Goal: Transaction & Acquisition: Purchase product/service

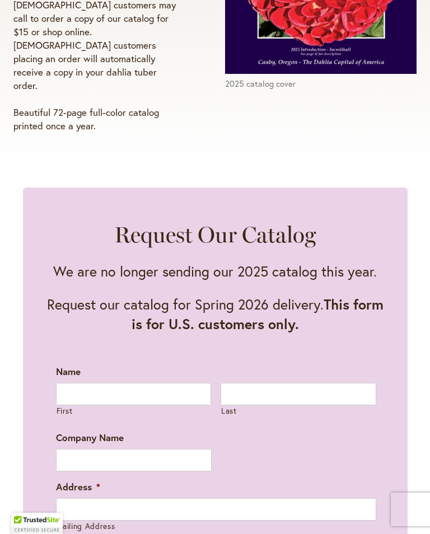
scroll to position [415, 0]
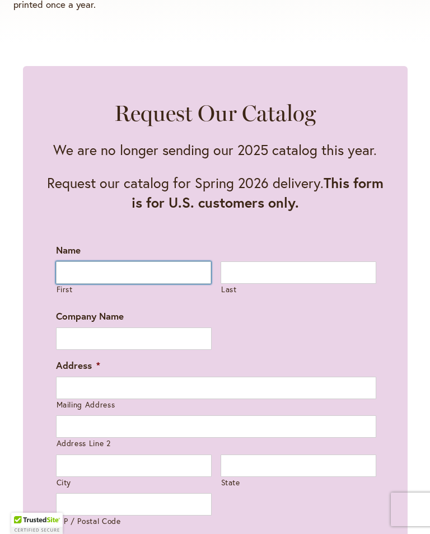
click at [76, 261] on input "First" at bounding box center [134, 272] width 156 height 22
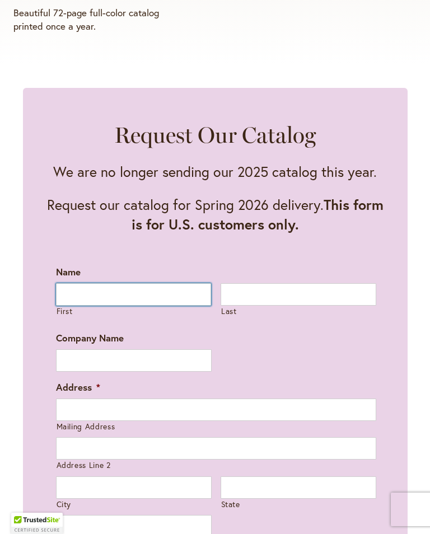
scroll to position [415, 0]
type input "*******"
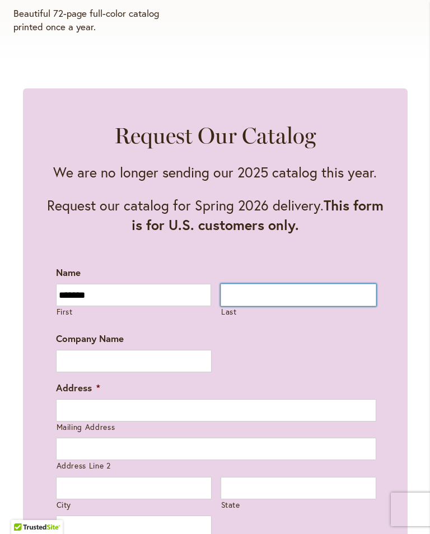
click at [252, 284] on input "Last" at bounding box center [299, 295] width 156 height 22
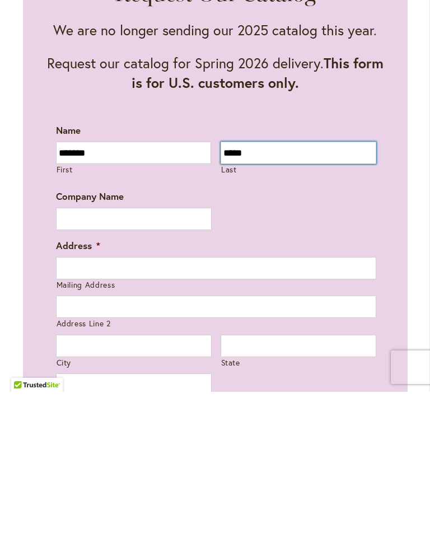
type input "*****"
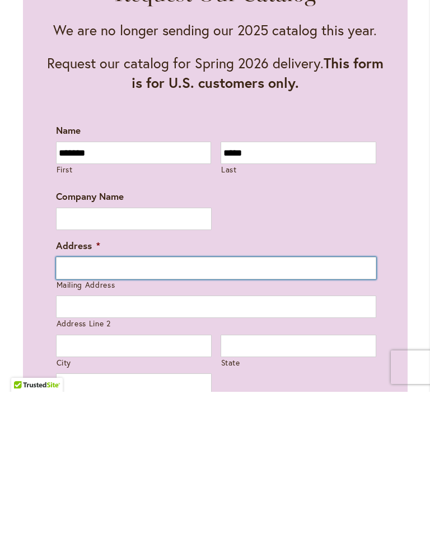
click at [77, 399] on input "Mailing Address" at bounding box center [216, 410] width 320 height 22
type input "**********"
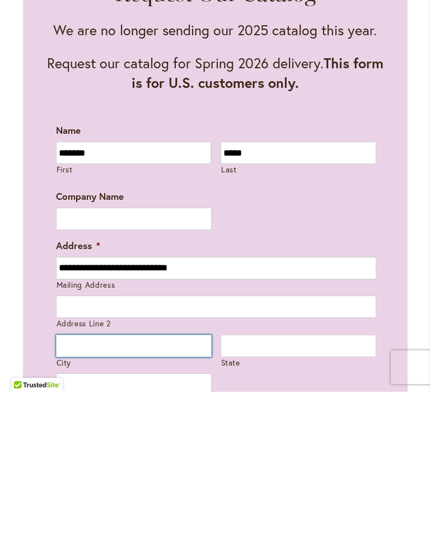
click at [74, 477] on input "City" at bounding box center [134, 488] width 156 height 22
type input "*******"
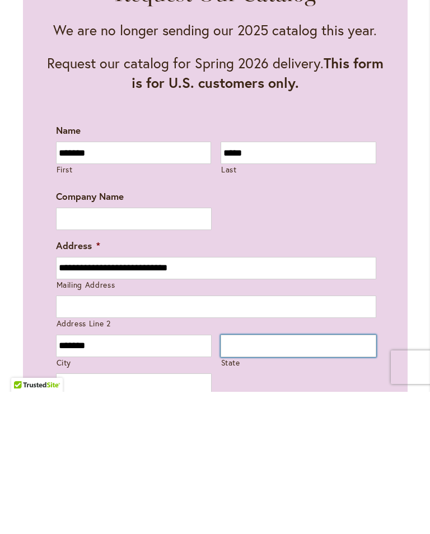
click at [243, 477] on input "State" at bounding box center [299, 488] width 156 height 22
type input "**"
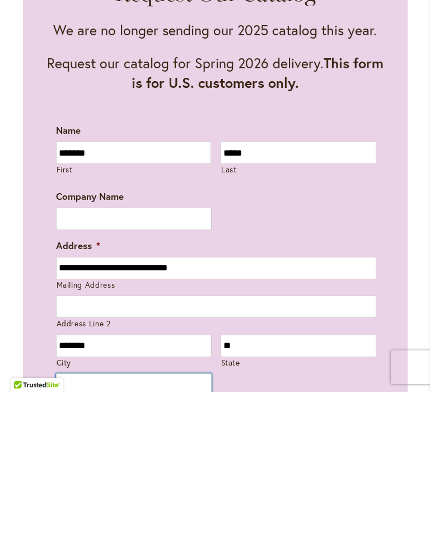
click at [93, 516] on input "ZIP / Postal Code" at bounding box center [134, 527] width 156 height 22
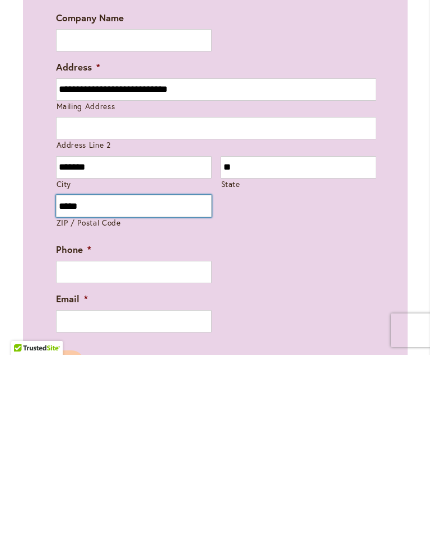
type input "*****"
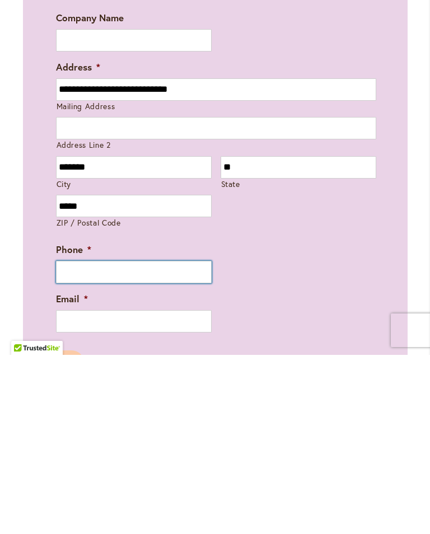
click at [100, 440] on input "Phone *" at bounding box center [134, 451] width 156 height 22
type input "**********"
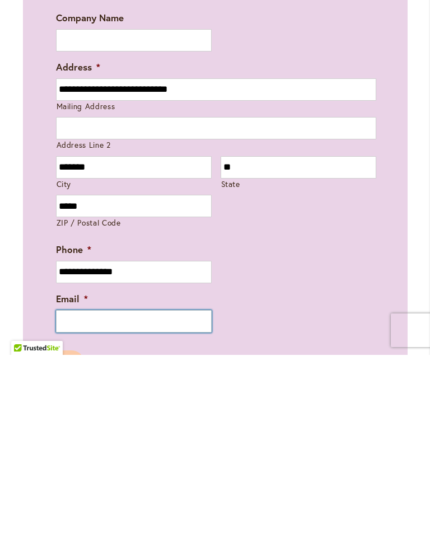
click at [77, 489] on input "Email *" at bounding box center [134, 500] width 156 height 22
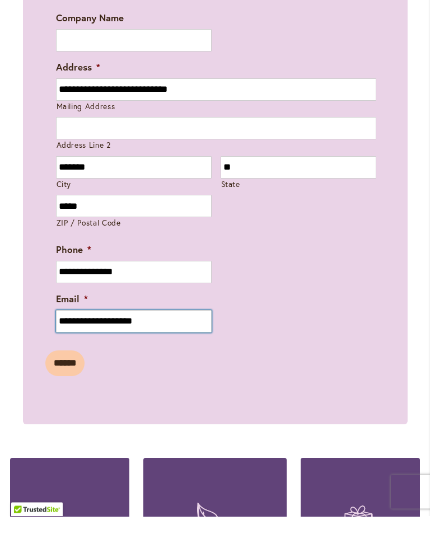
scroll to position [718, 0]
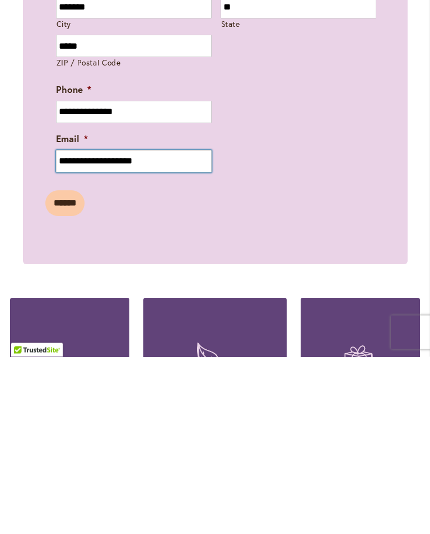
type input "**********"
click at [73, 368] on input "******" at bounding box center [64, 381] width 39 height 26
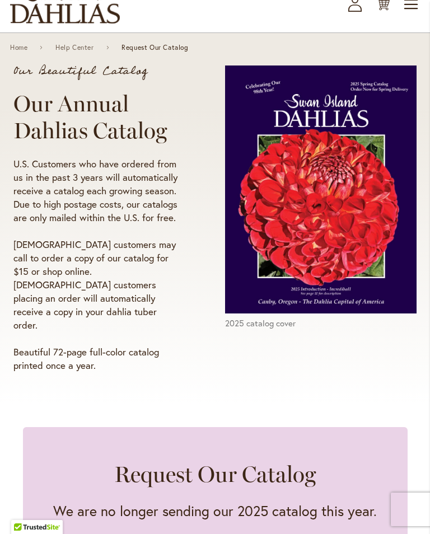
scroll to position [0, 0]
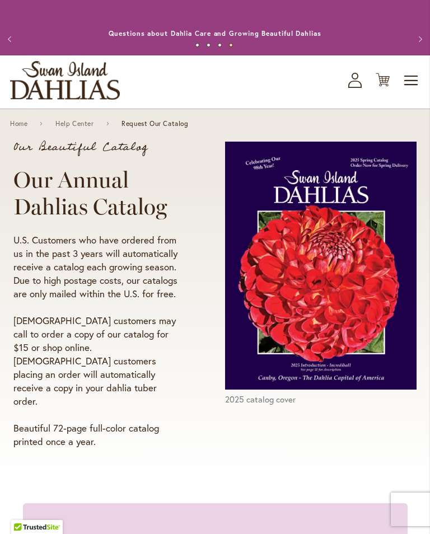
click at [314, 293] on img at bounding box center [320, 266] width 191 height 248
click at [295, 290] on img at bounding box center [320, 266] width 191 height 248
click at [265, 405] on figcaption "2025 catalog cover" at bounding box center [320, 400] width 191 height 12
click at [341, 266] on img at bounding box center [320, 266] width 191 height 248
click at [411, 91] on span "Toggle Nav" at bounding box center [411, 80] width 17 height 22
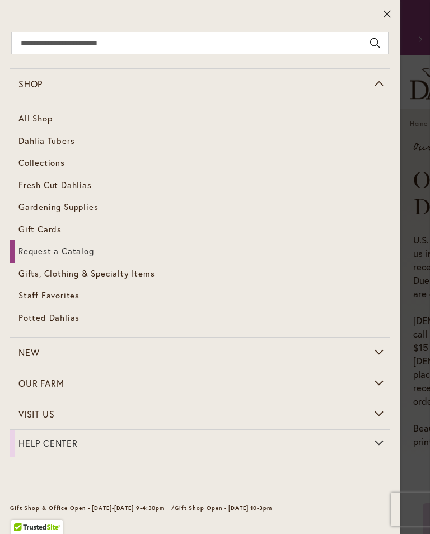
click at [31, 89] on span "Shop" at bounding box center [30, 84] width 24 height 12
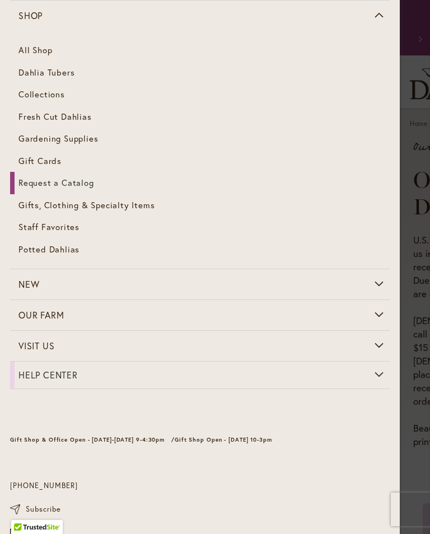
click at [68, 74] on span "Dahlia Tubers" at bounding box center [46, 72] width 56 height 11
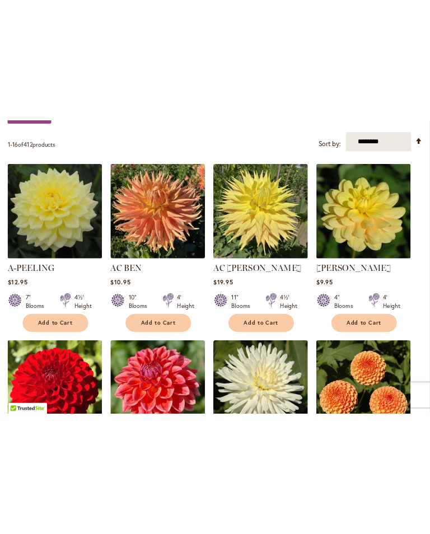
scroll to position [327, 0]
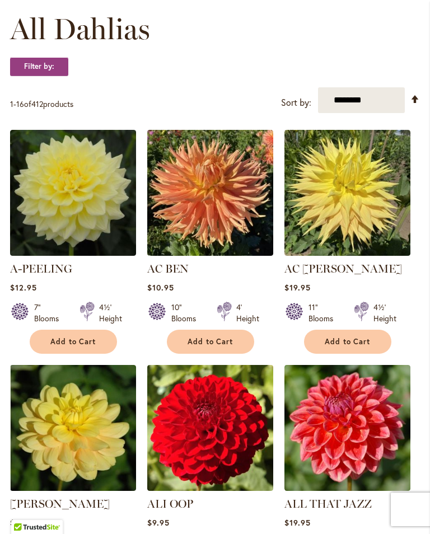
click at [344, 216] on img at bounding box center [347, 193] width 126 height 126
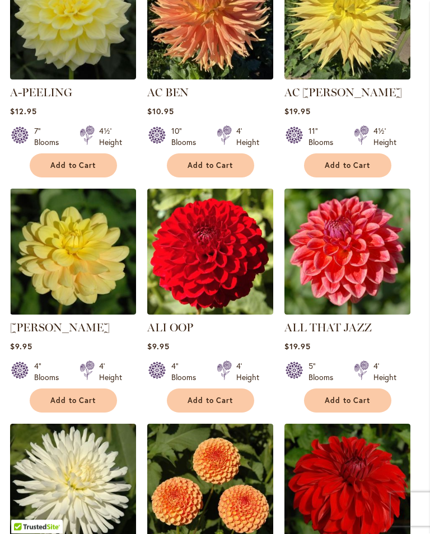
scroll to position [503, 0]
click at [355, 405] on span "Add to Cart" at bounding box center [348, 401] width 46 height 10
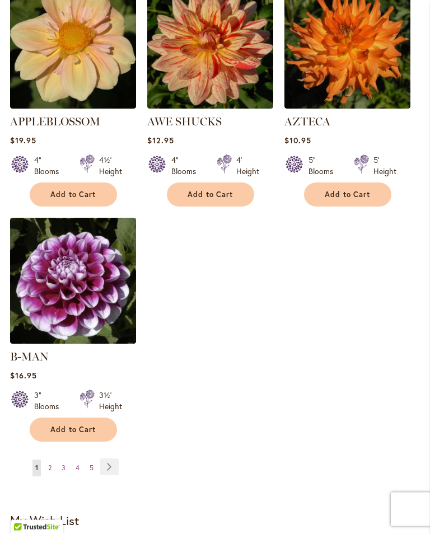
scroll to position [1460, 0]
click at [109, 458] on link "Page Next" at bounding box center [109, 466] width 18 height 17
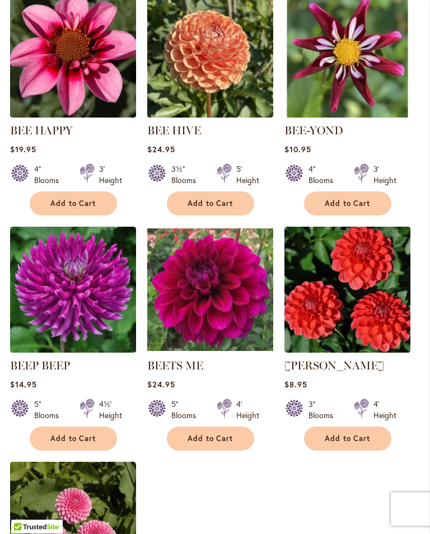
scroll to position [1171, 0]
click at [367, 443] on span "Add to Cart" at bounding box center [348, 439] width 46 height 10
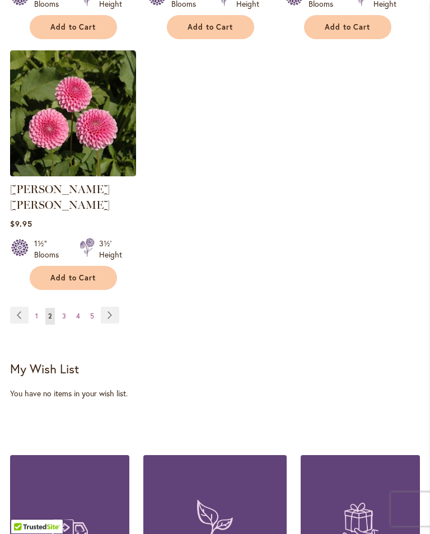
scroll to position [1612, 0]
click at [116, 311] on link "Page Next" at bounding box center [110, 315] width 18 height 17
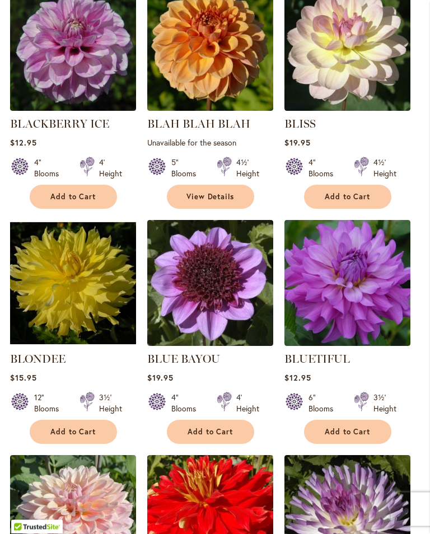
scroll to position [707, 0]
click at [228, 437] on span "Add to Cart" at bounding box center [211, 432] width 46 height 10
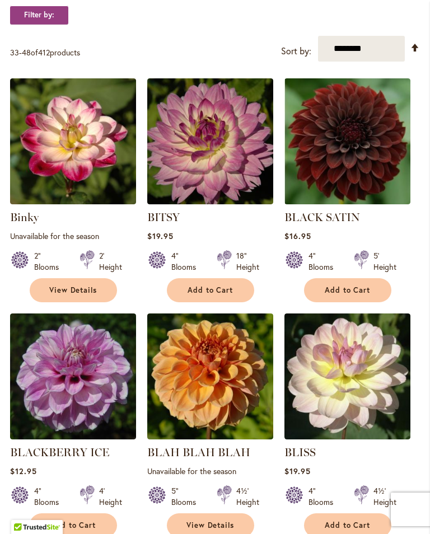
scroll to position [407, 0]
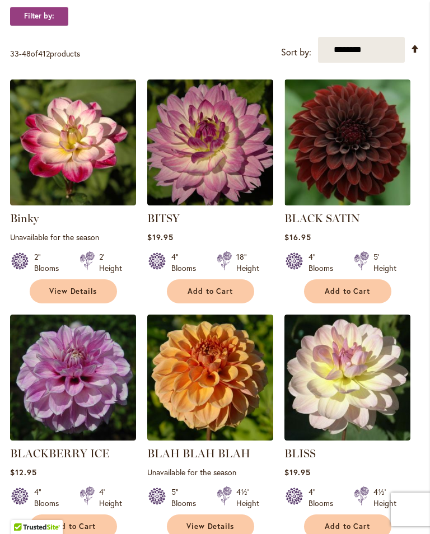
click at [357, 296] on span "Add to Cart" at bounding box center [348, 292] width 46 height 10
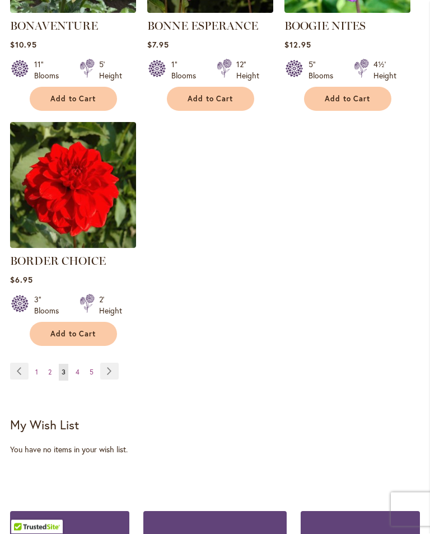
scroll to position [1536, 0]
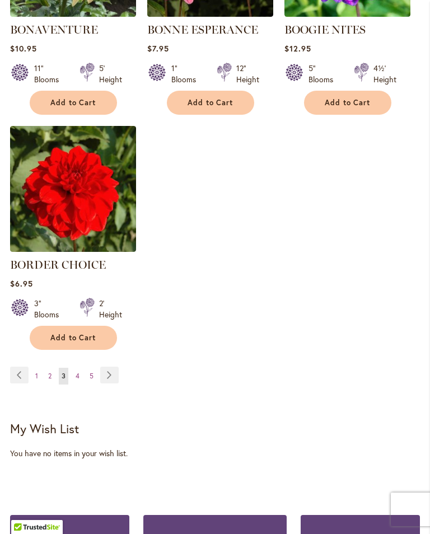
click at [111, 383] on link "Page Next" at bounding box center [109, 375] width 18 height 17
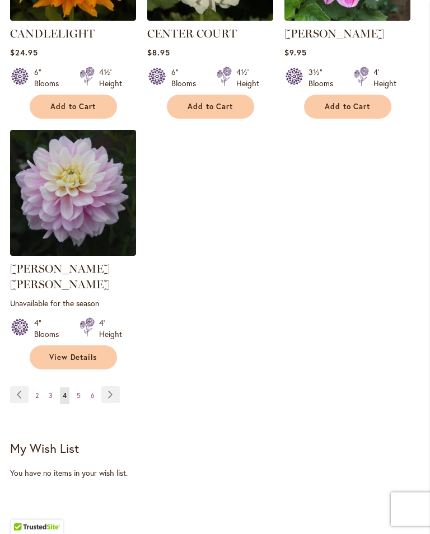
scroll to position [1518, 0]
click at [110, 391] on link "Page Next" at bounding box center [110, 394] width 18 height 17
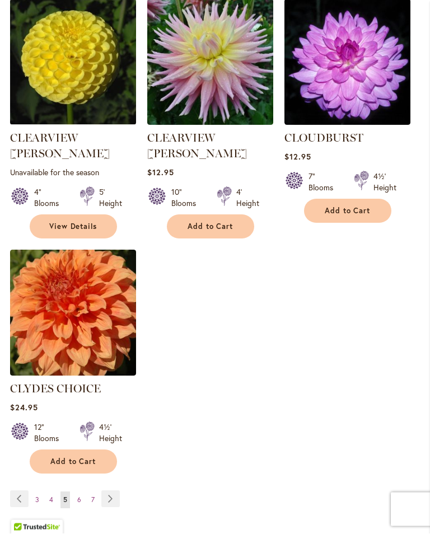
scroll to position [1414, 0]
click at [112, 490] on link "Page Next" at bounding box center [110, 498] width 18 height 17
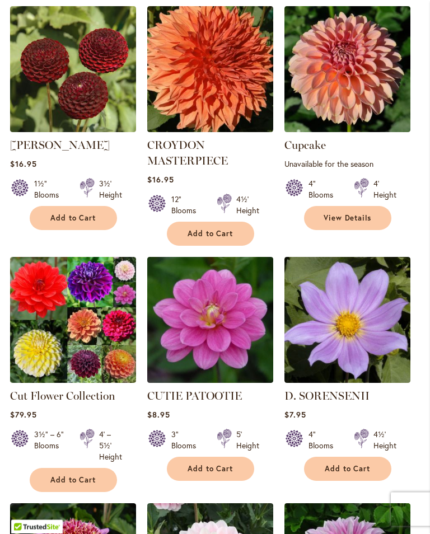
scroll to position [937, 0]
click at [371, 461] on button "Add to Cart" at bounding box center [347, 469] width 87 height 24
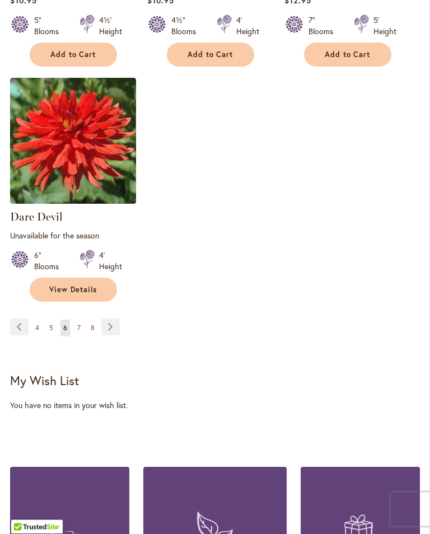
scroll to position [1627, 0]
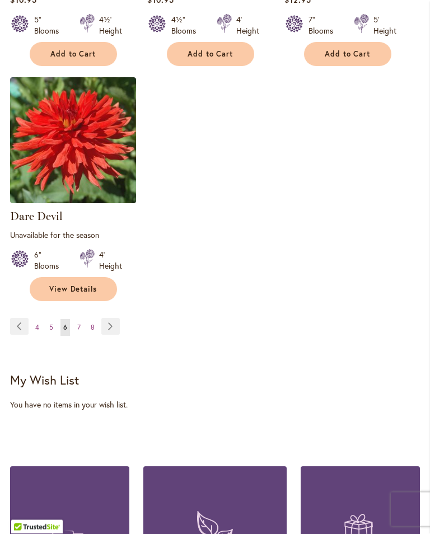
click at [108, 322] on link "Page Next" at bounding box center [110, 327] width 18 height 17
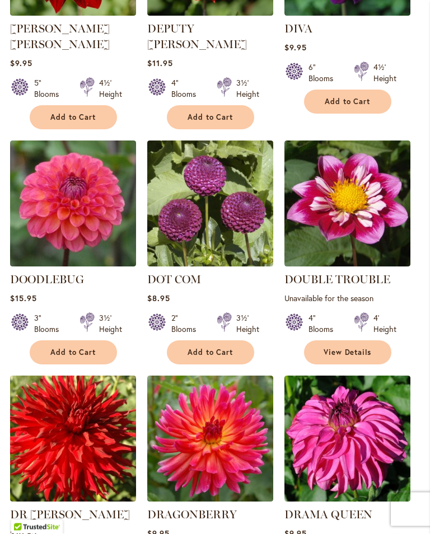
scroll to position [803, 0]
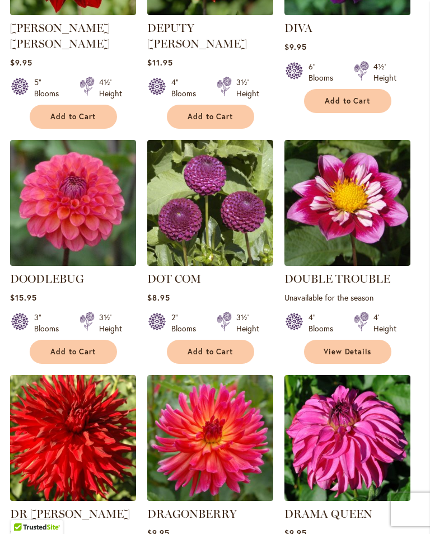
click at [82, 347] on span "Add to Cart" at bounding box center [73, 352] width 46 height 10
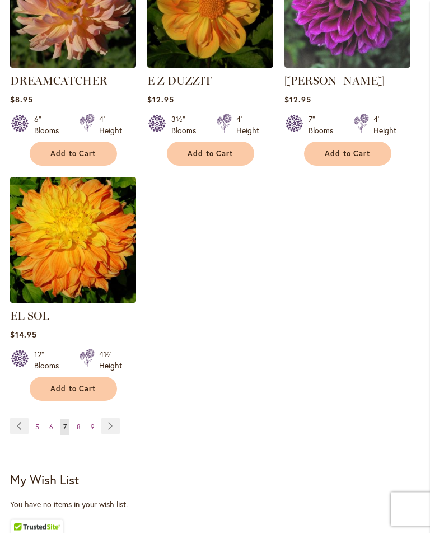
scroll to position [1501, 0]
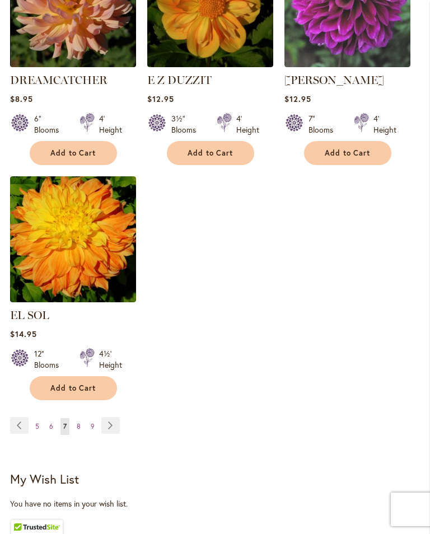
click at [108, 424] on link "Page Next" at bounding box center [110, 425] width 18 height 17
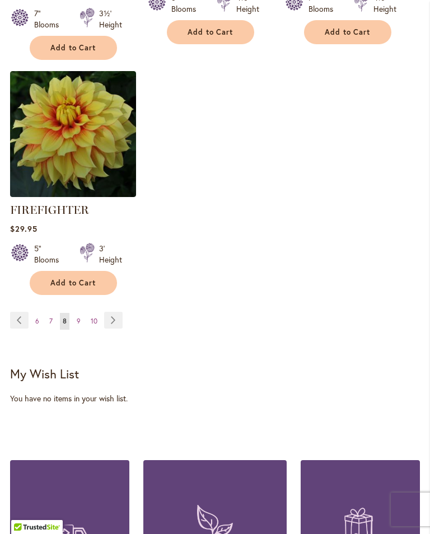
scroll to position [1615, 0]
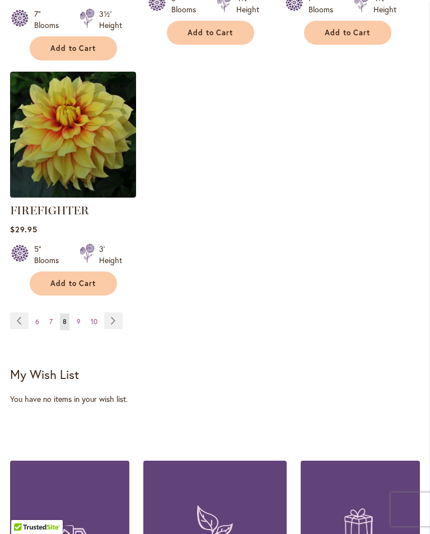
click at [120, 329] on link "Page Next" at bounding box center [113, 320] width 18 height 17
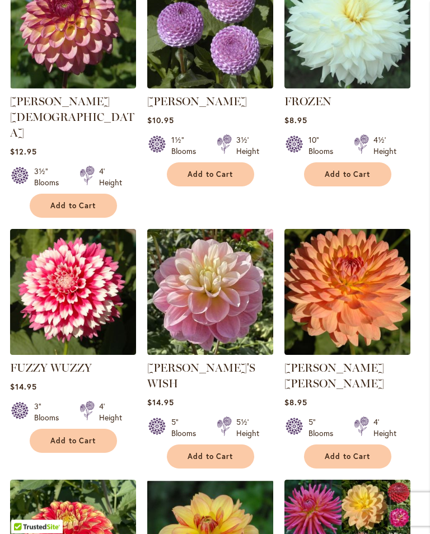
scroll to position [966, 0]
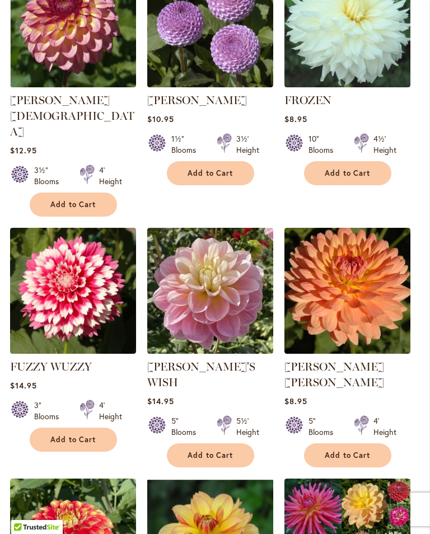
click at [83, 435] on span "Add to Cart" at bounding box center [73, 440] width 46 height 10
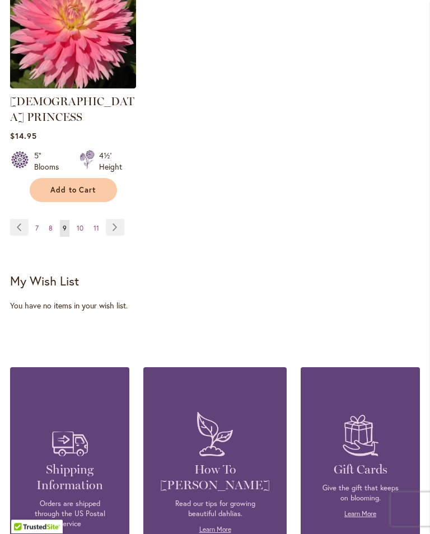
scroll to position [1762, 0]
click at [120, 219] on link "Page Next" at bounding box center [115, 227] width 18 height 17
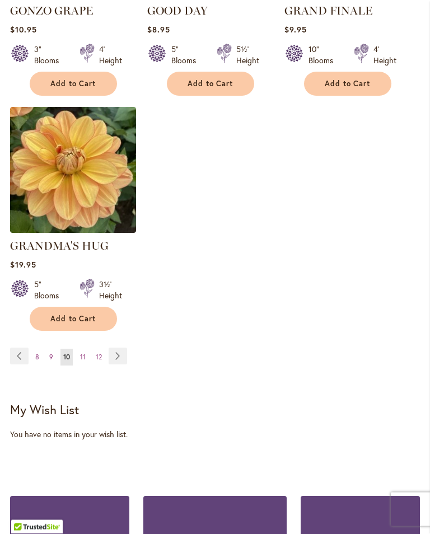
scroll to position [1542, 0]
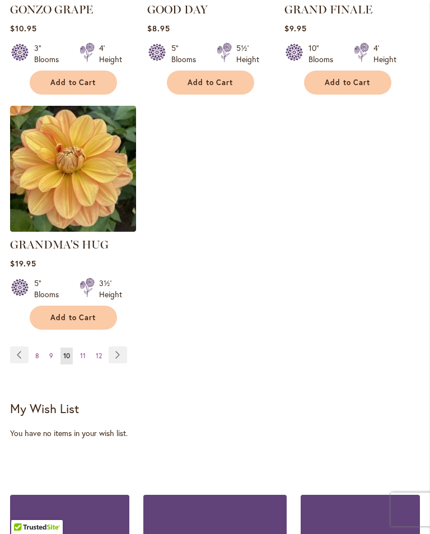
click at [117, 349] on link "Page Next" at bounding box center [118, 355] width 18 height 17
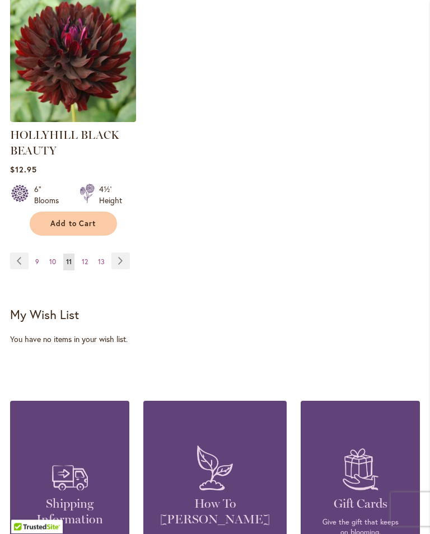
scroll to position [1679, 0]
click at [120, 269] on link "Page Next" at bounding box center [120, 260] width 18 height 17
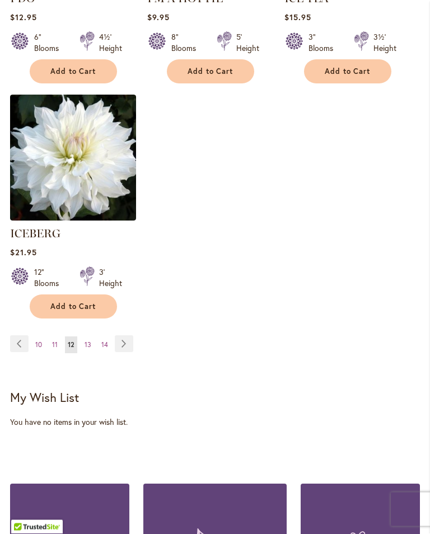
scroll to position [1554, 0]
click at [127, 338] on link "Page Next" at bounding box center [124, 343] width 18 height 17
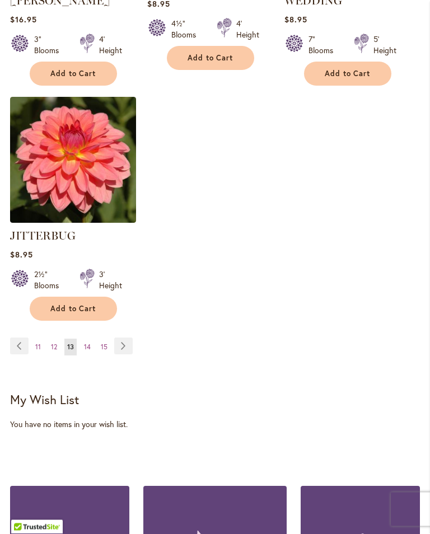
scroll to position [1578, 0]
click at [123, 338] on link "Page Next" at bounding box center [123, 346] width 18 height 17
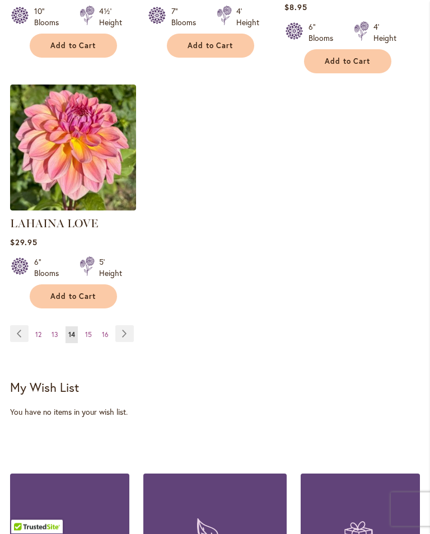
scroll to position [1564, 0]
click at [127, 328] on link "Page Next" at bounding box center [124, 333] width 18 height 17
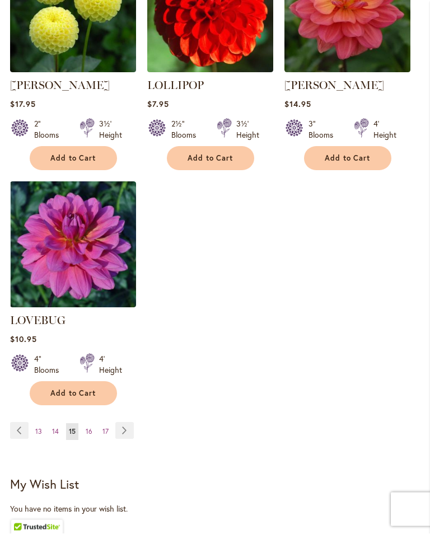
scroll to position [1482, 0]
click at [128, 422] on link "Page Next" at bounding box center [124, 430] width 18 height 17
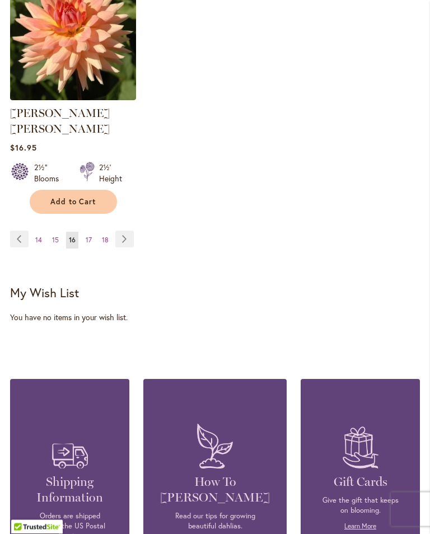
scroll to position [1656, 0]
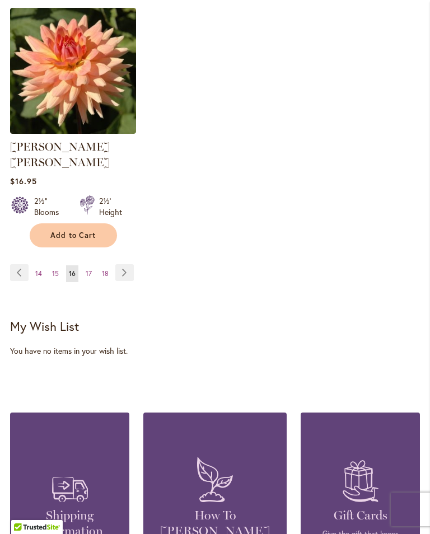
click at [125, 264] on link "Page Next" at bounding box center [124, 272] width 18 height 17
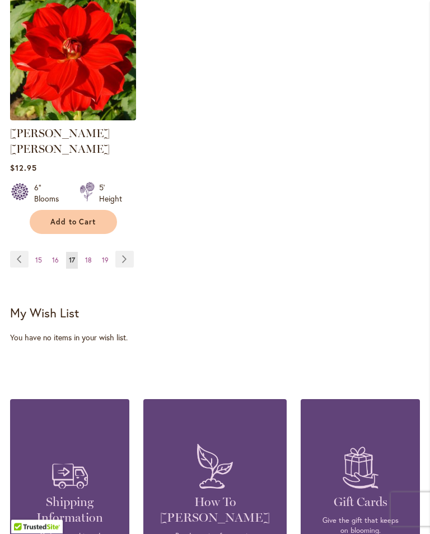
scroll to position [1654, 0]
click at [127, 251] on link "Page Next" at bounding box center [124, 259] width 18 height 17
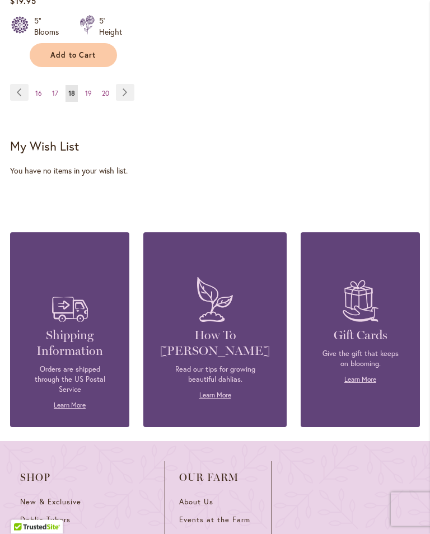
scroll to position [1791, 0]
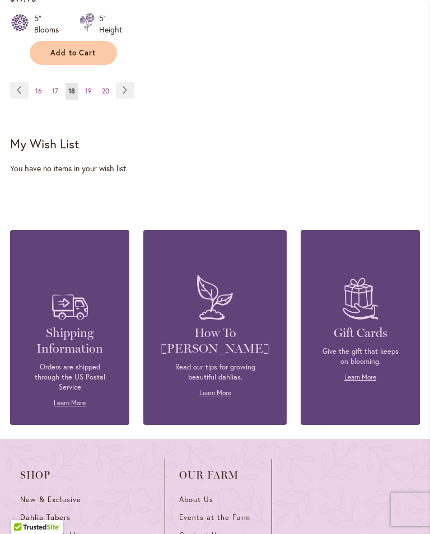
click at [128, 99] on link "Page Next" at bounding box center [125, 90] width 18 height 17
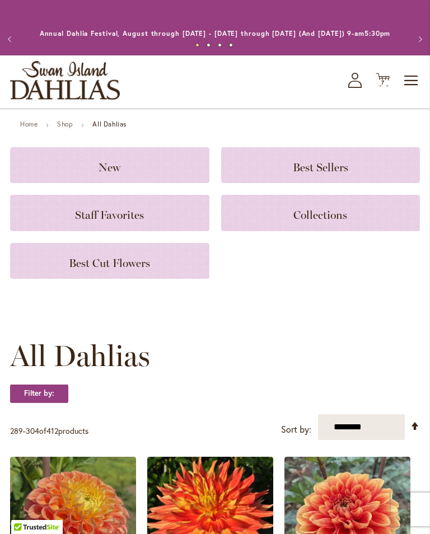
click at [388, 86] on icon "Cart .cls-1 { fill: #231f20; }" at bounding box center [383, 80] width 14 height 14
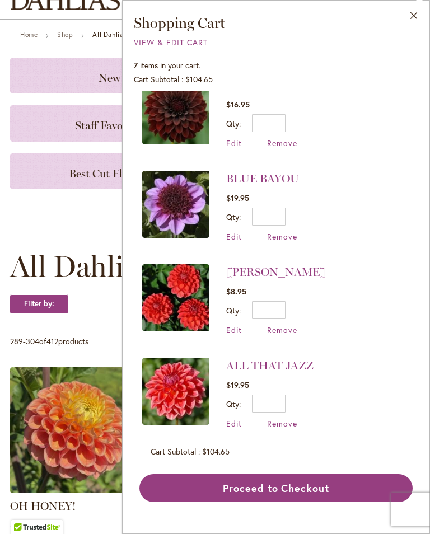
scroll to position [301, 0]
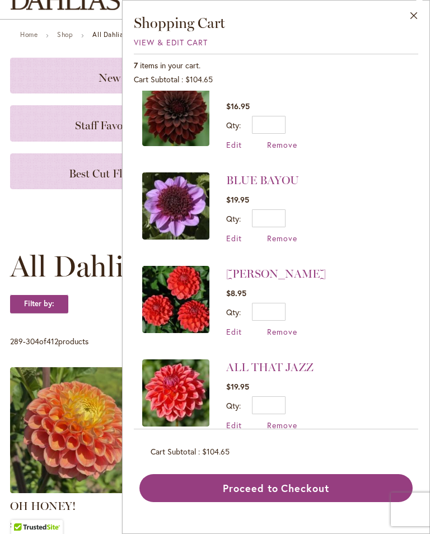
click at [285, 330] on span "Remove" at bounding box center [282, 331] width 30 height 11
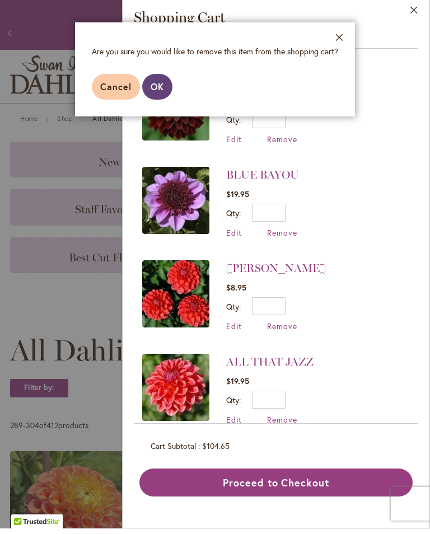
scroll to position [6, 0]
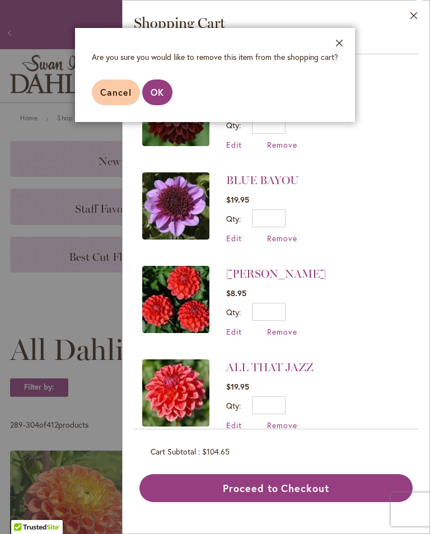
click at [156, 92] on span "OK" at bounding box center [157, 92] width 13 height 12
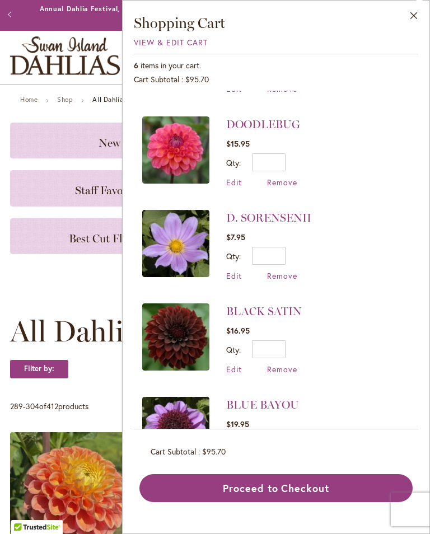
scroll to position [128, 0]
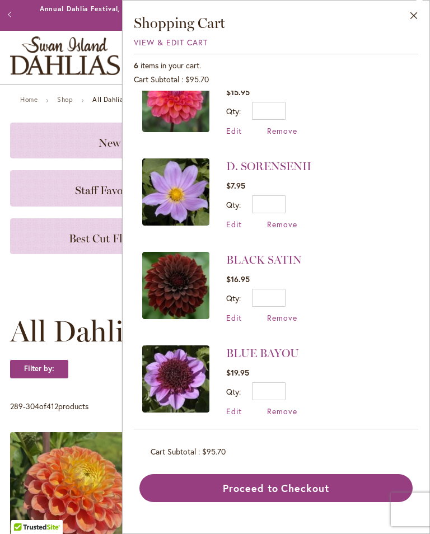
click at [287, 502] on button "Proceed to Checkout" at bounding box center [275, 488] width 273 height 28
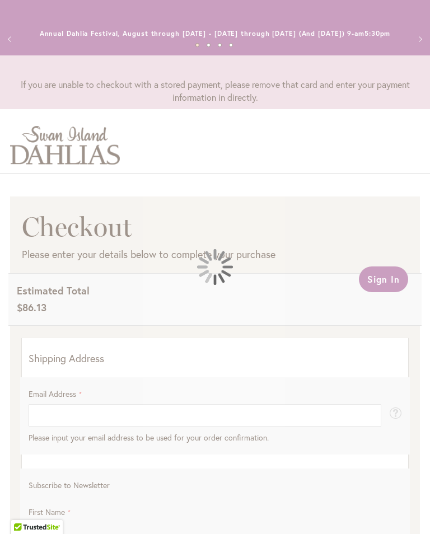
select select "**"
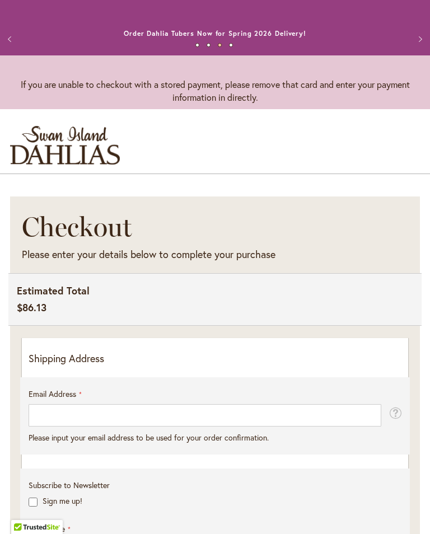
click at [132, 366] on p "Shipping Address" at bounding box center [215, 359] width 373 height 15
click at [74, 366] on p "Shipping Address" at bounding box center [215, 359] width 373 height 15
click at [268, 366] on p "Shipping Address" at bounding box center [215, 359] width 373 height 15
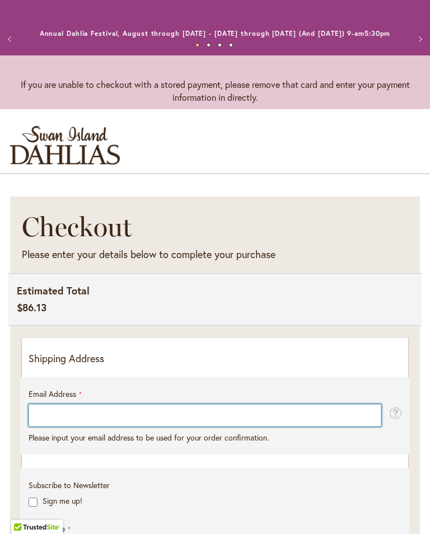
click at [60, 426] on input "Email Address" at bounding box center [205, 415] width 353 height 22
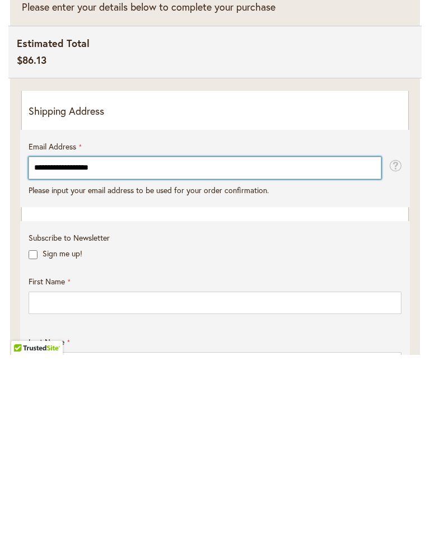
type input "**********"
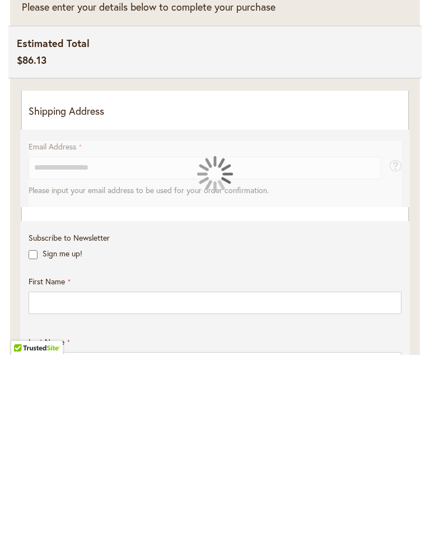
scroll to position [248, 0]
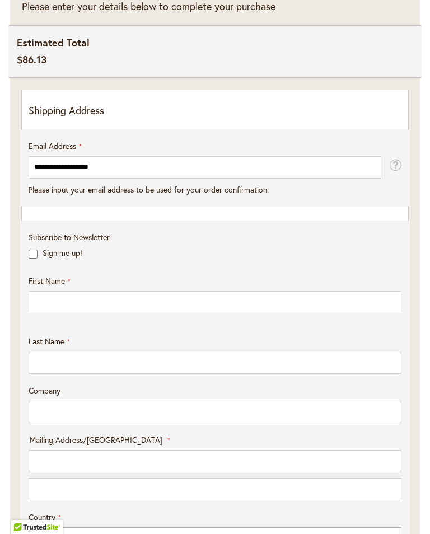
click at [79, 128] on li "**********" at bounding box center [215, 426] width 373 height 645
click at [127, 118] on p "Shipping Address" at bounding box center [215, 111] width 373 height 15
click at [45, 118] on p "Shipping Address" at bounding box center [215, 111] width 373 height 15
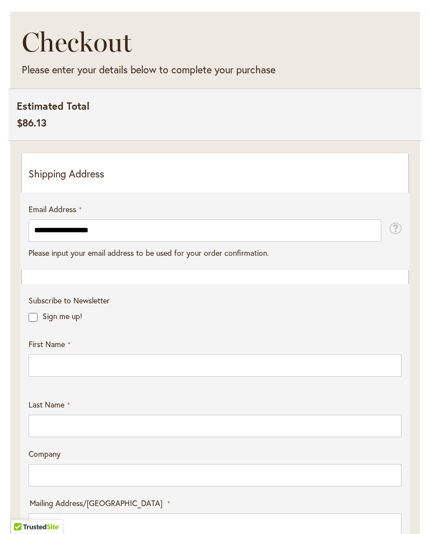
scroll to position [187, 0]
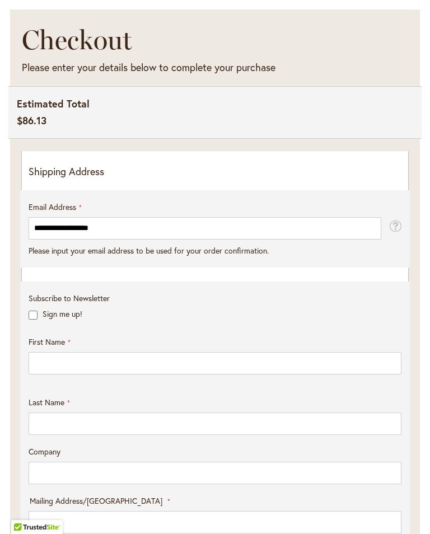
click at [76, 179] on p "Shipping Address" at bounding box center [215, 172] width 373 height 15
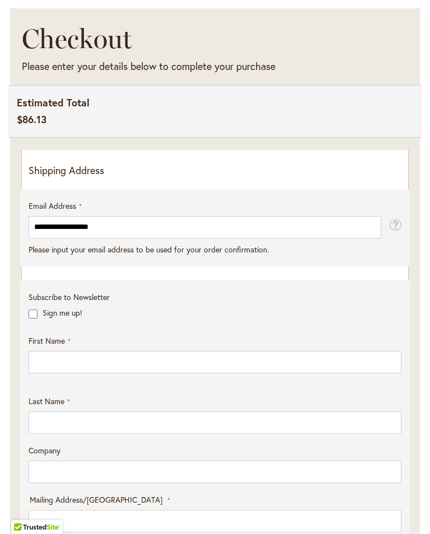
click at [47, 178] on p "Shipping Address" at bounding box center [215, 170] width 373 height 15
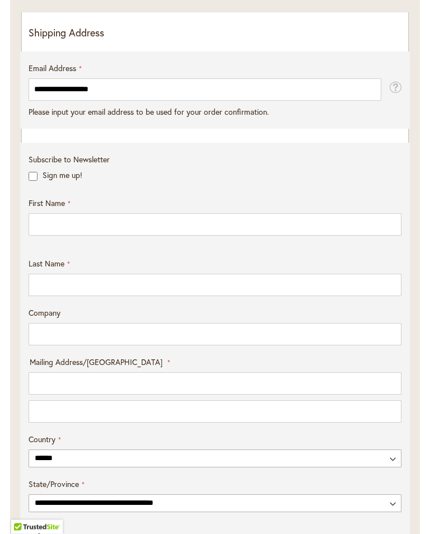
scroll to position [326, 0]
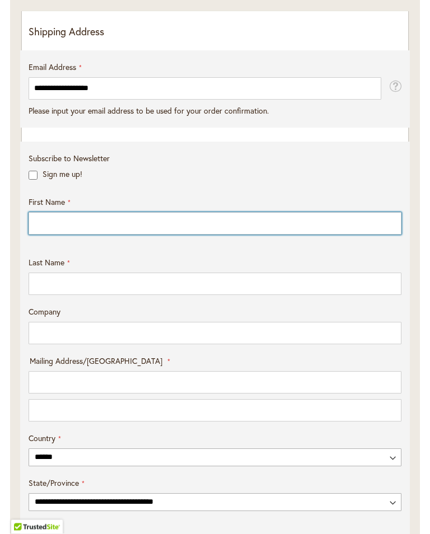
click at [43, 235] on input "First Name" at bounding box center [215, 224] width 373 height 22
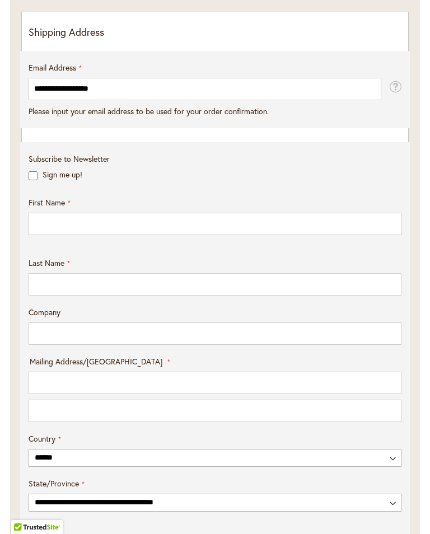
click at [311, 320] on div "Company" at bounding box center [215, 326] width 381 height 38
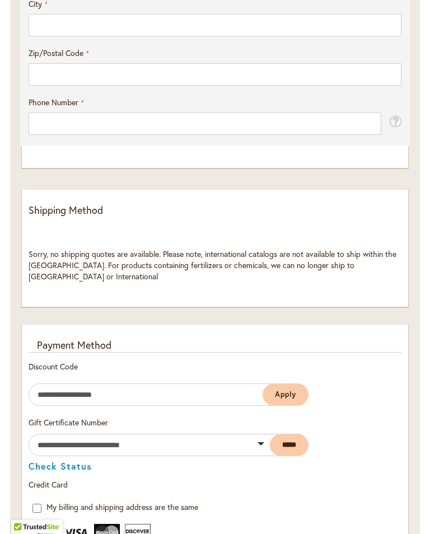
scroll to position [852, 0]
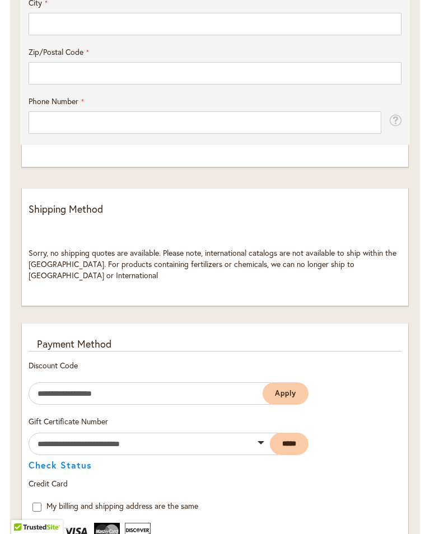
click at [138, 339] on div "Payment Method" at bounding box center [215, 344] width 373 height 15
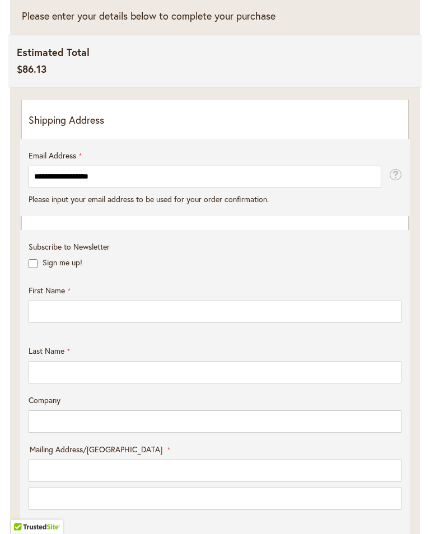
scroll to position [0, 0]
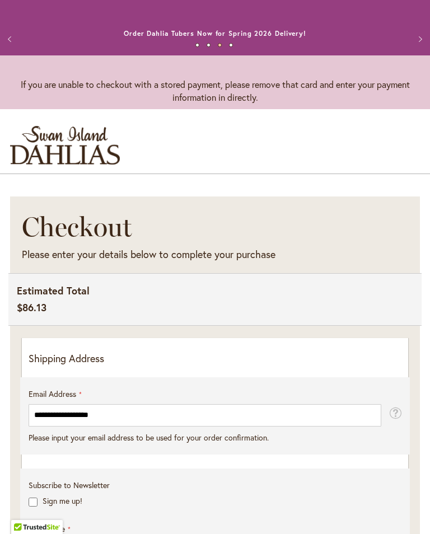
click at [109, 366] on p "Shipping Address" at bounding box center [215, 359] width 373 height 15
click at [154, 315] on div "Estimated Total $86.13 6" at bounding box center [214, 299] width 413 height 53
click at [77, 366] on p "Shipping Address" at bounding box center [215, 359] width 373 height 15
click at [151, 366] on p "Shipping Address" at bounding box center [215, 359] width 373 height 15
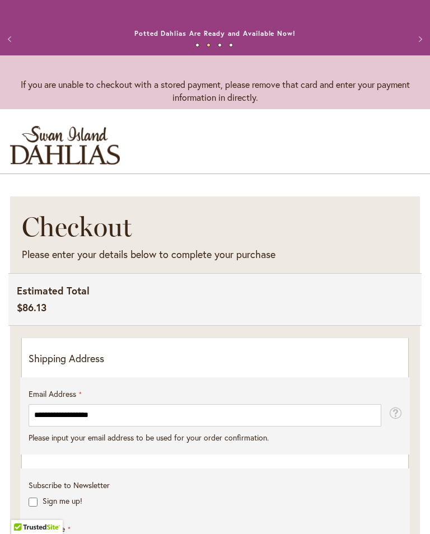
click at [311, 366] on p "Shipping Address" at bounding box center [215, 359] width 373 height 15
click at [75, 366] on p "Shipping Address" at bounding box center [215, 359] width 373 height 15
click at [34, 366] on p "Shipping Address" at bounding box center [215, 359] width 373 height 15
